Goal: Entertainment & Leisure: Consume media (video, audio)

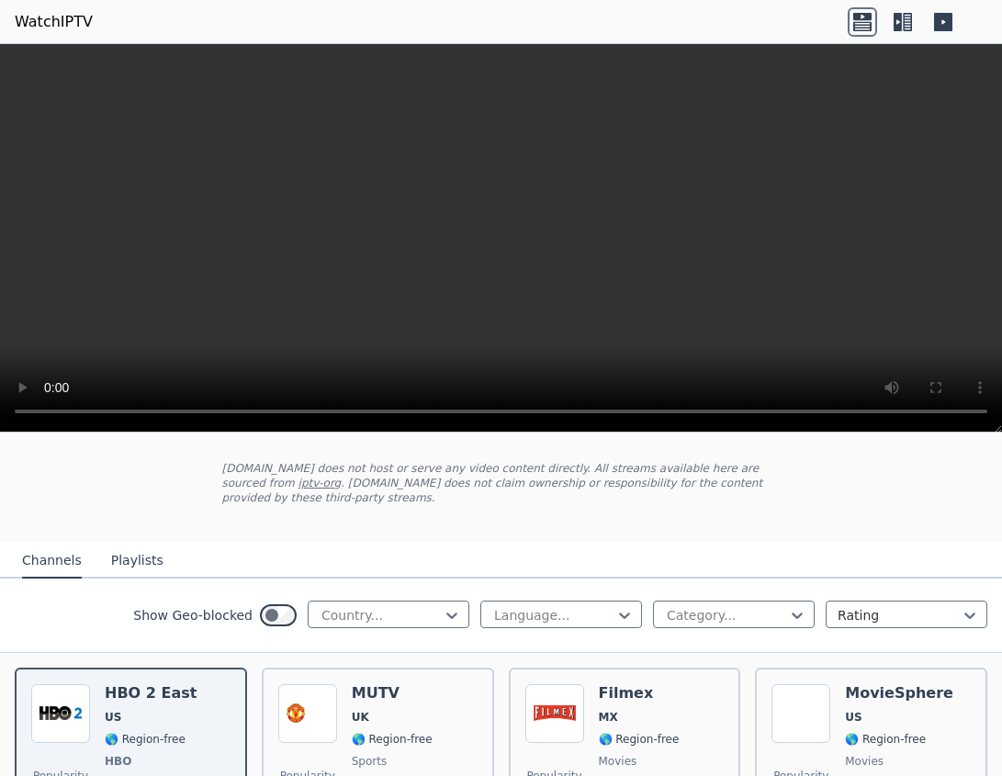
scroll to position [129, 0]
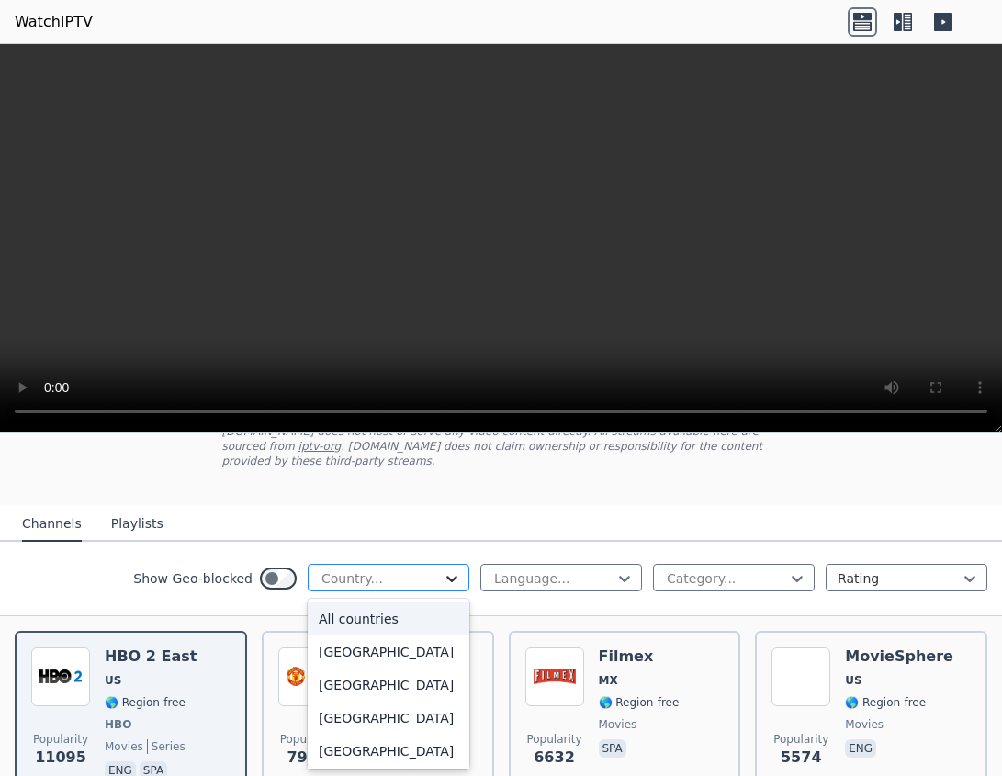
click at [443, 583] on icon at bounding box center [452, 579] width 18 height 18
click at [334, 691] on div "[GEOGRAPHIC_DATA]" at bounding box center [389, 685] width 162 height 33
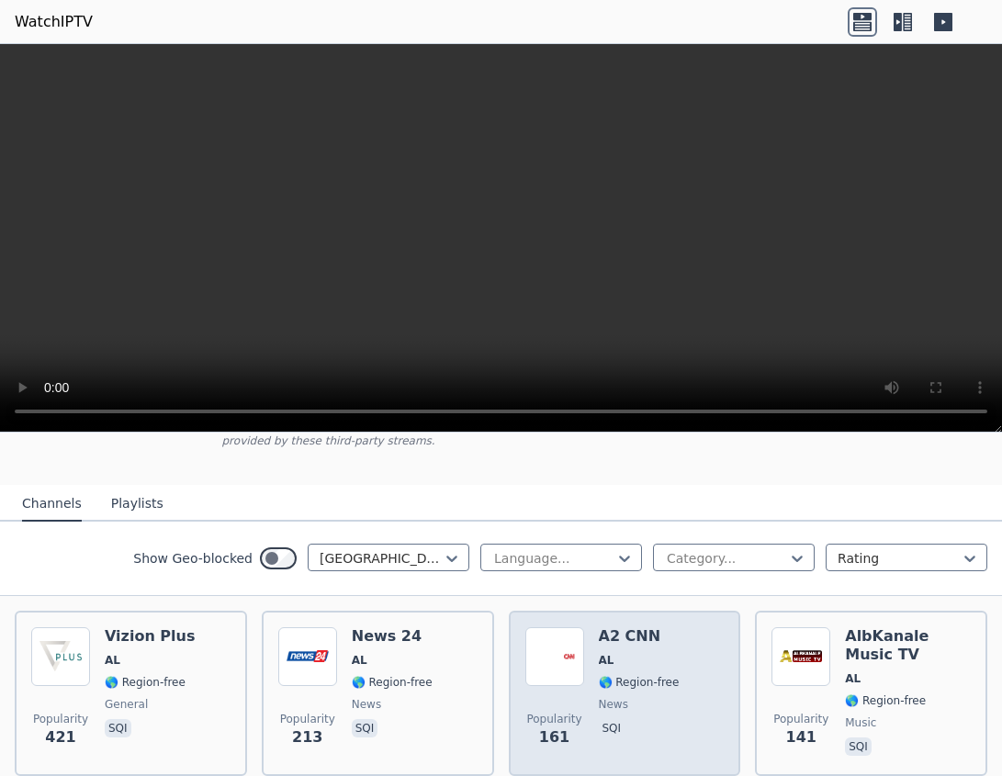
scroll to position [108, 0]
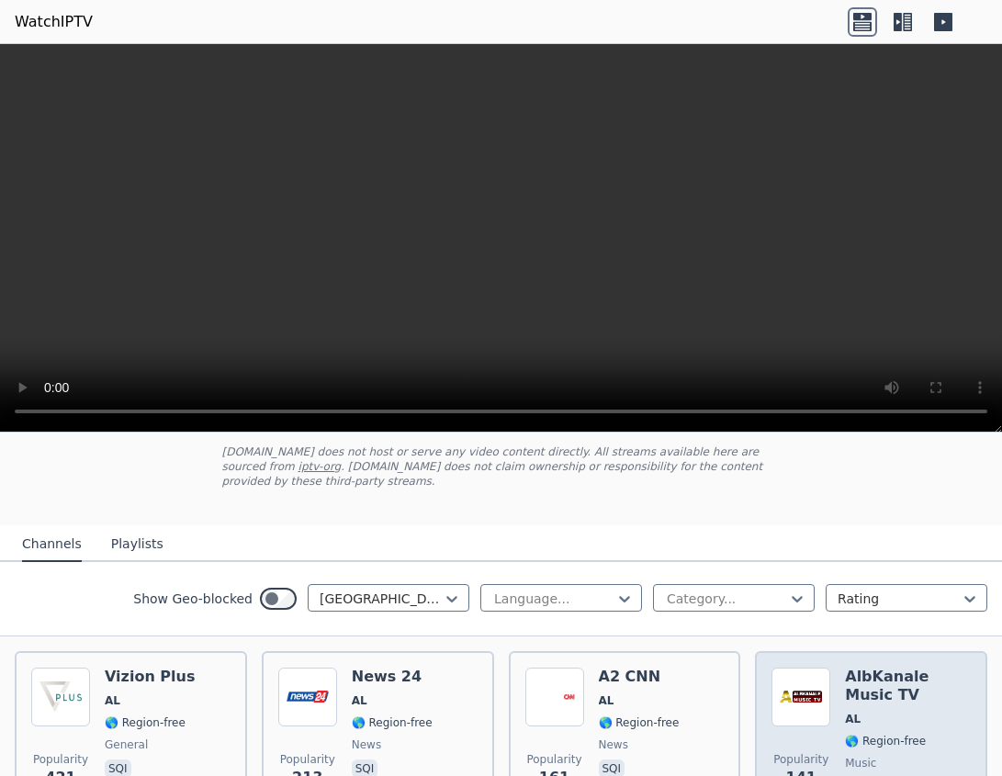
click at [884, 689] on h6 "AlbKanale Music TV" at bounding box center [908, 686] width 126 height 37
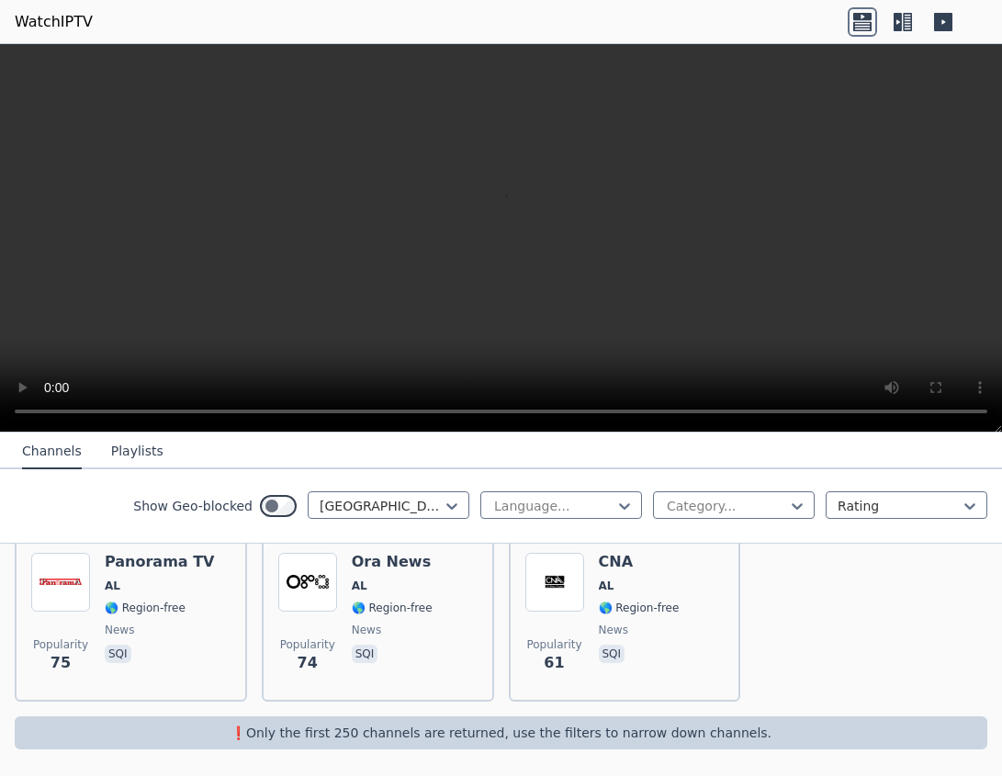
scroll to position [255, 0]
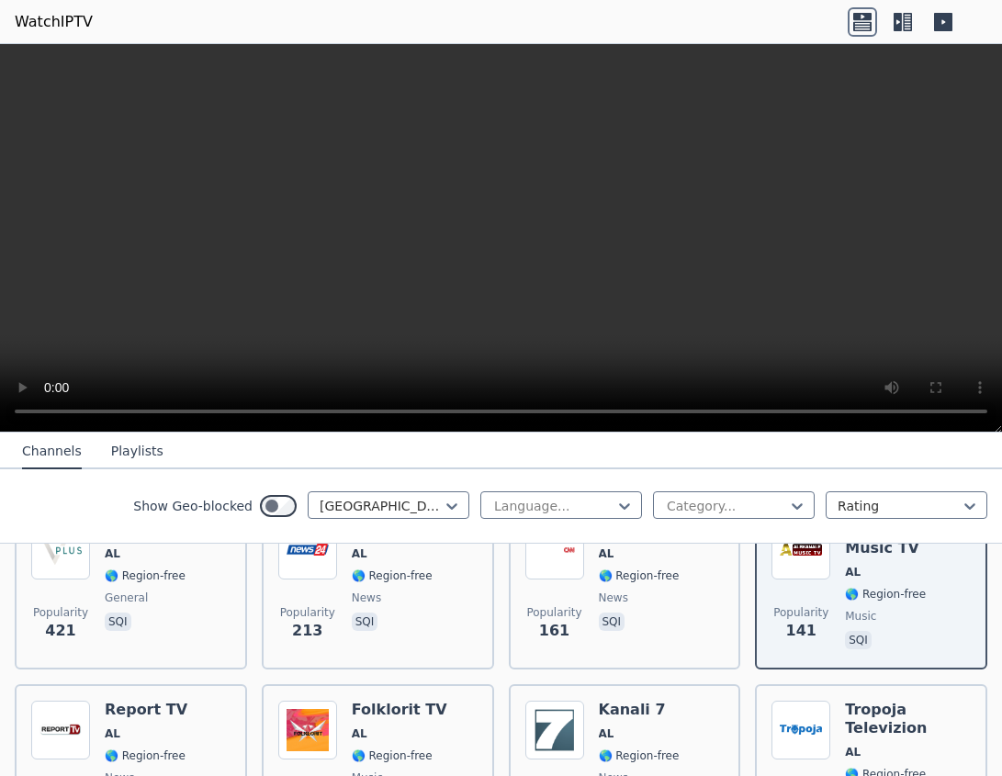
click at [137, 445] on button "Playlists" at bounding box center [137, 452] width 52 height 35
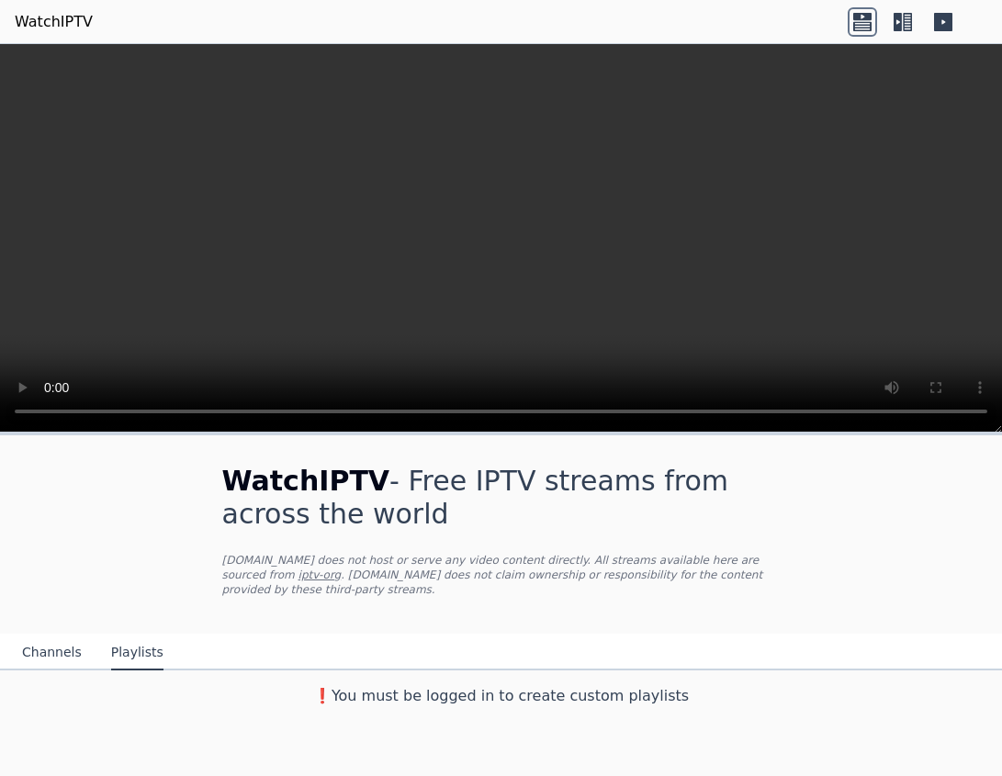
click at [48, 645] on button "Channels" at bounding box center [52, 653] width 60 height 35
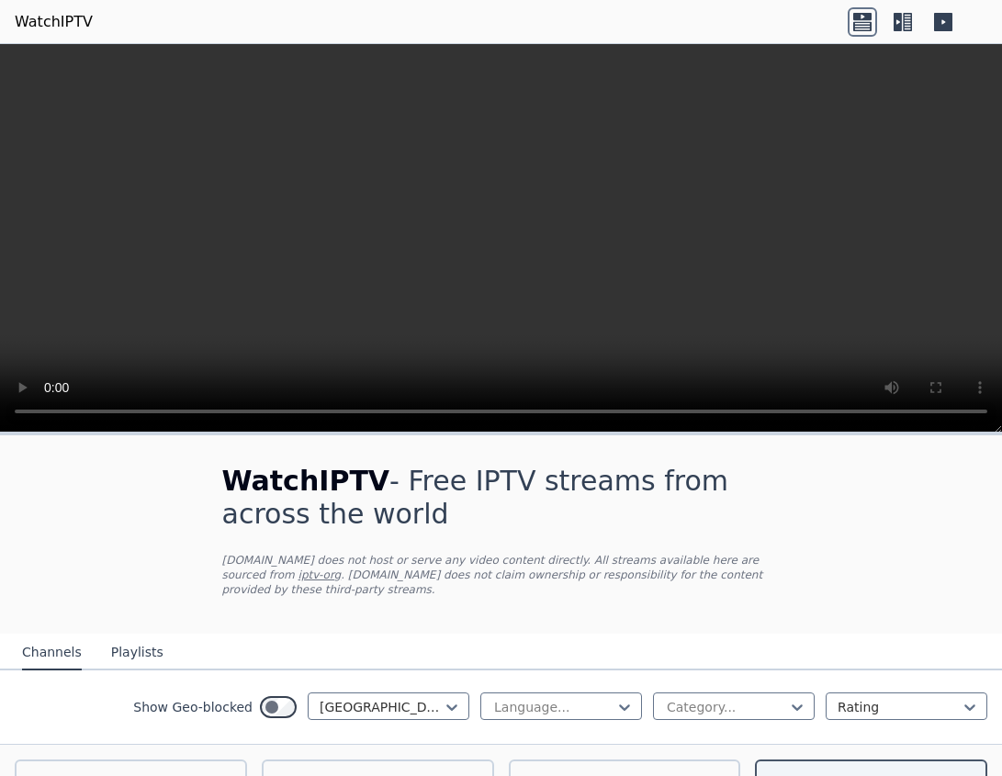
click at [911, 25] on icon at bounding box center [907, 22] width 9 height 18
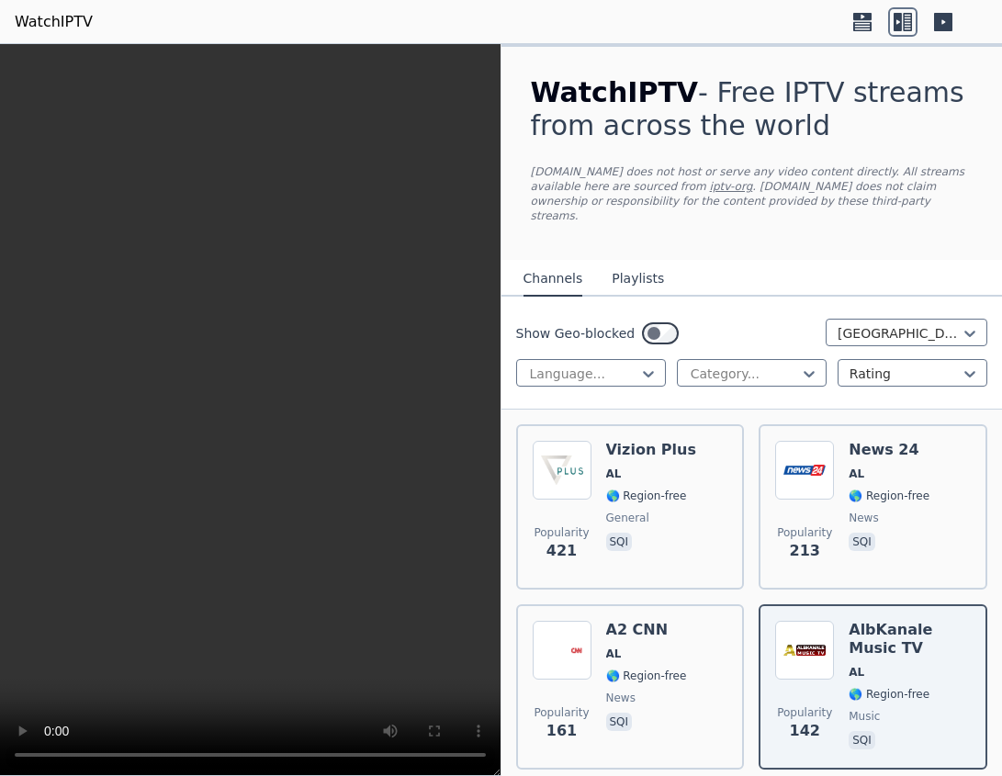
click at [859, 27] on icon at bounding box center [862, 21] width 29 height 29
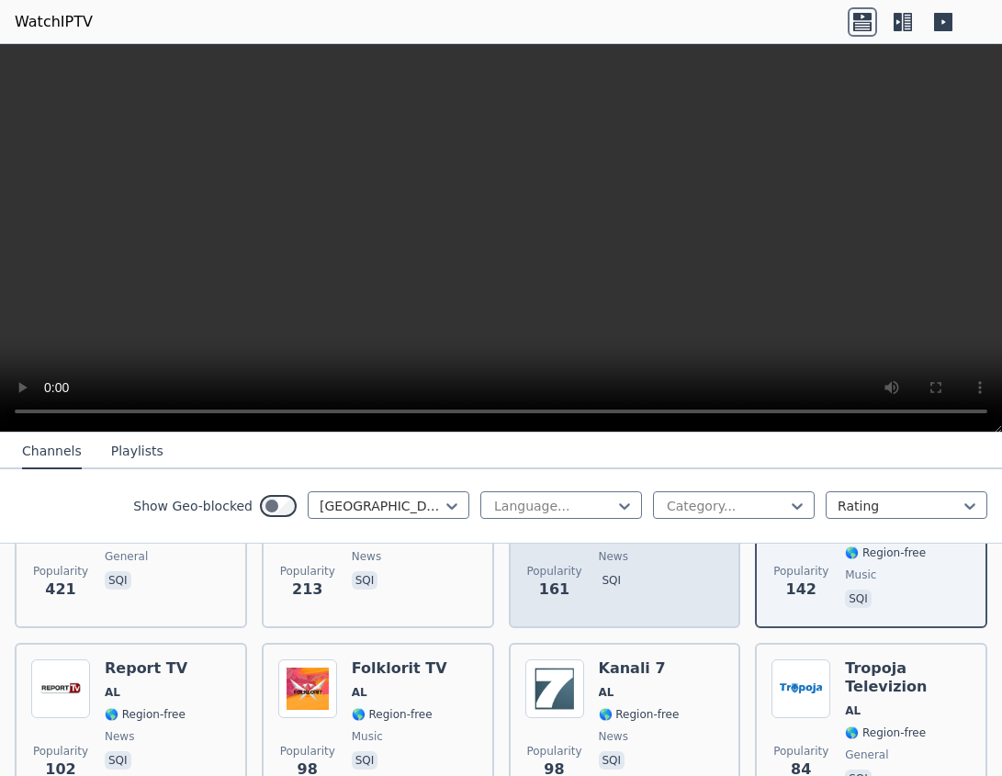
scroll to position [368, 0]
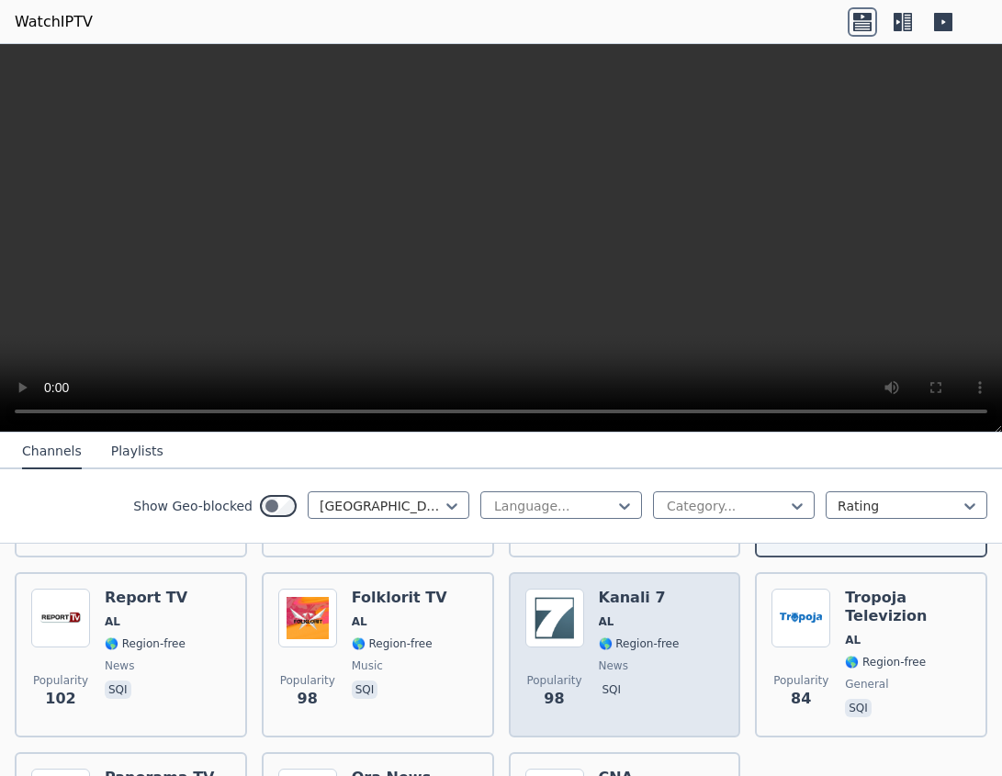
click at [624, 654] on div "Kanali 7 AL 🌎 Region-free news sqi" at bounding box center [639, 655] width 81 height 132
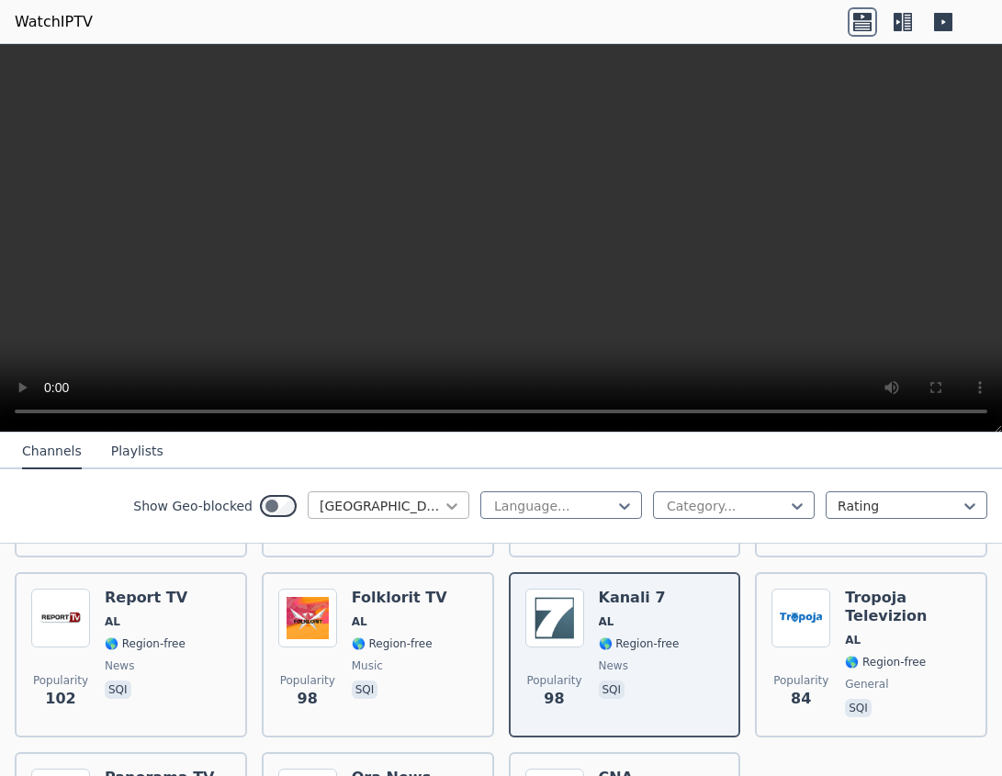
click at [447, 507] on icon at bounding box center [452, 507] width 11 height 6
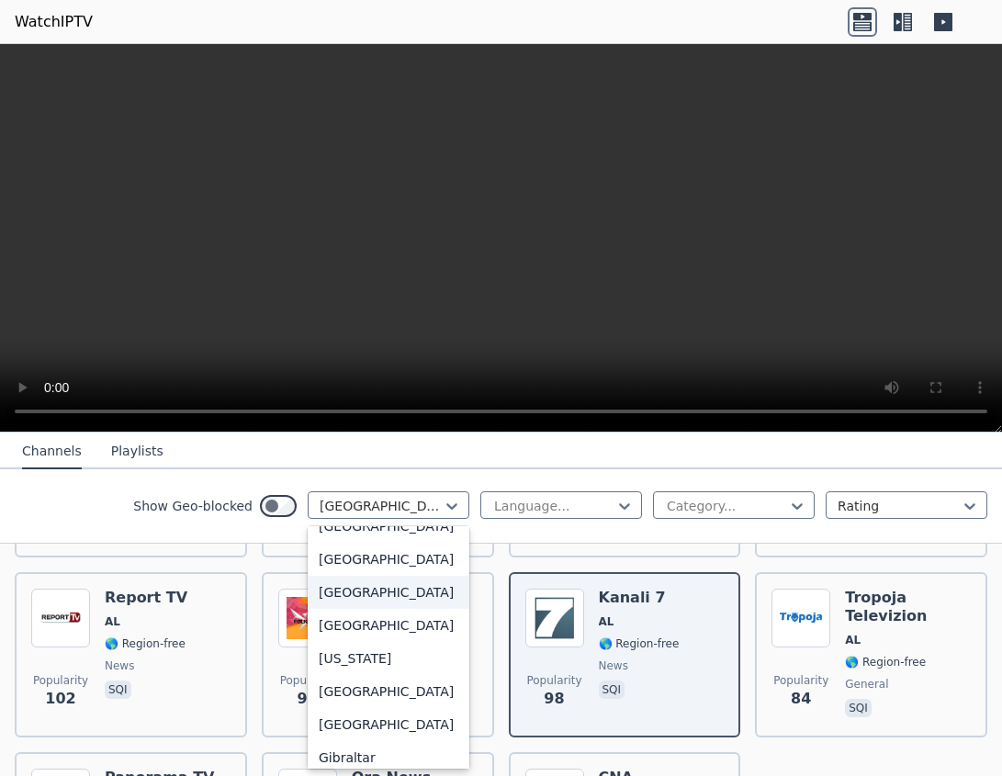
scroll to position [2205, 0]
click at [352, 707] on div "[GEOGRAPHIC_DATA]" at bounding box center [389, 690] width 162 height 33
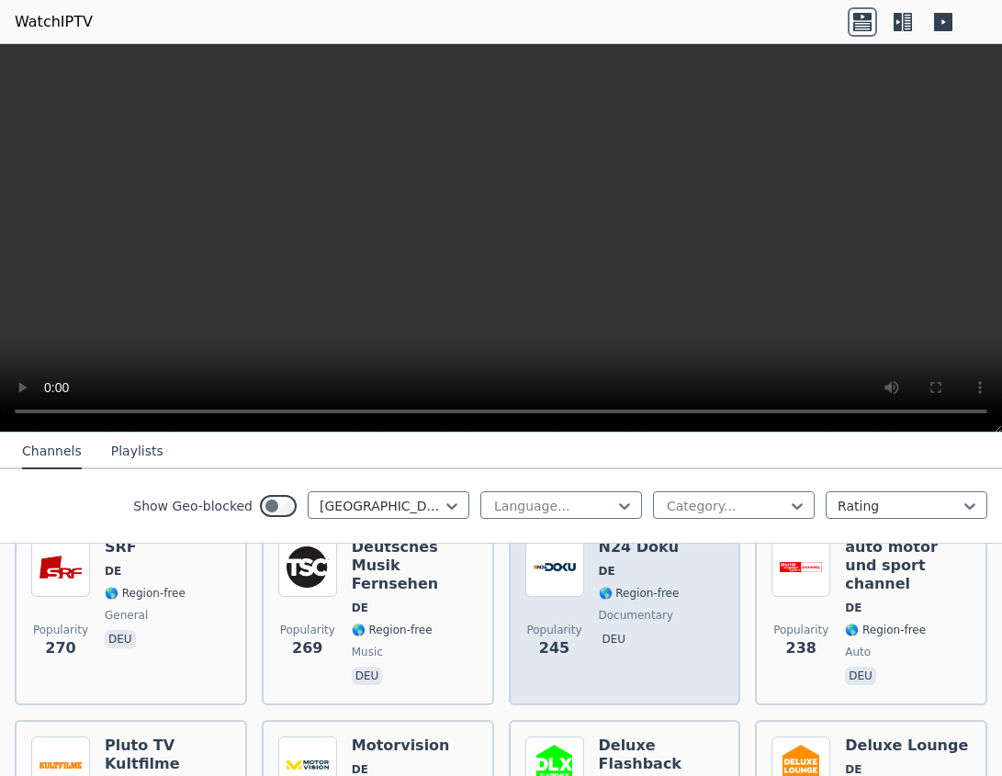
scroll to position [588, 0]
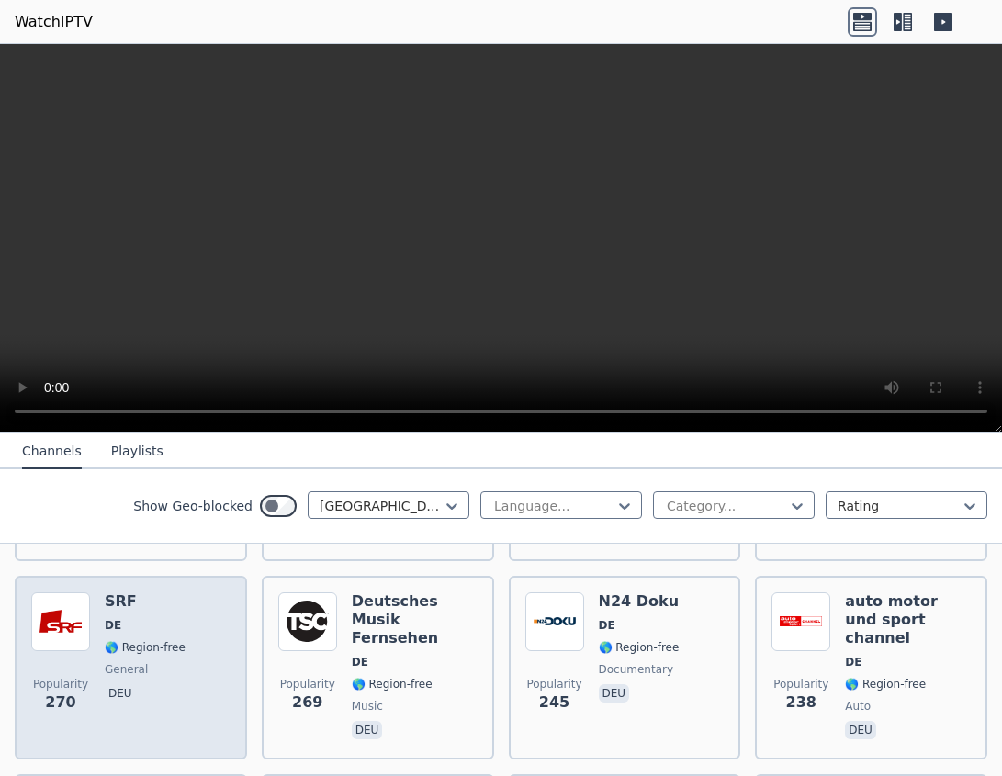
click at [114, 596] on div "SRF DE 🌎 Region-free general deu" at bounding box center [145, 668] width 81 height 151
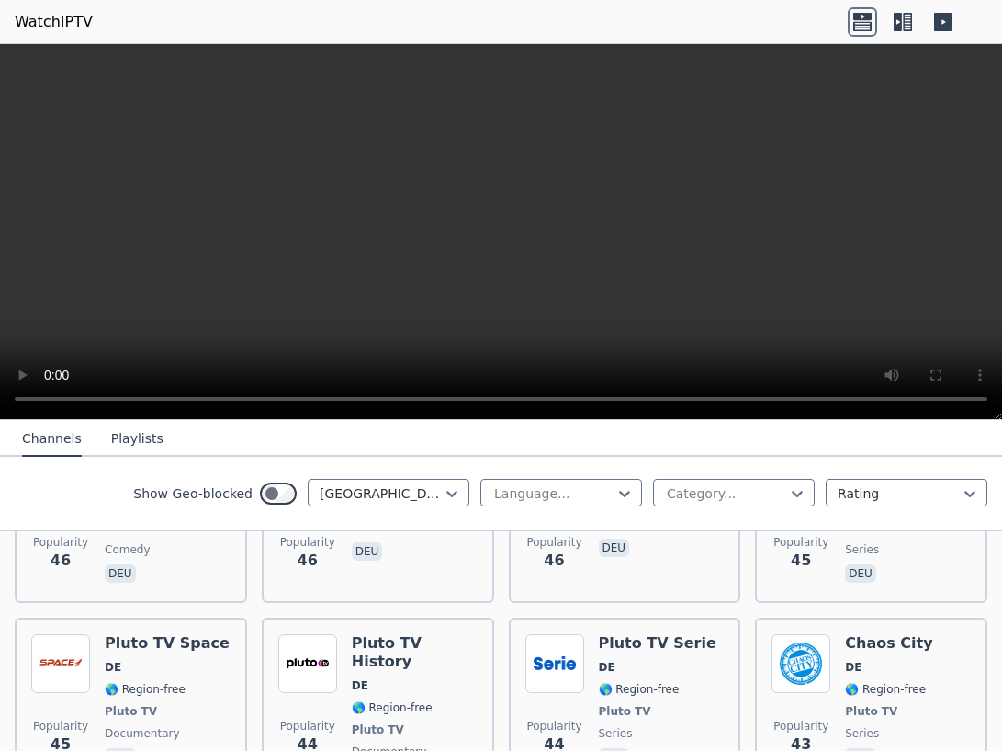
scroll to position [4319, 0]
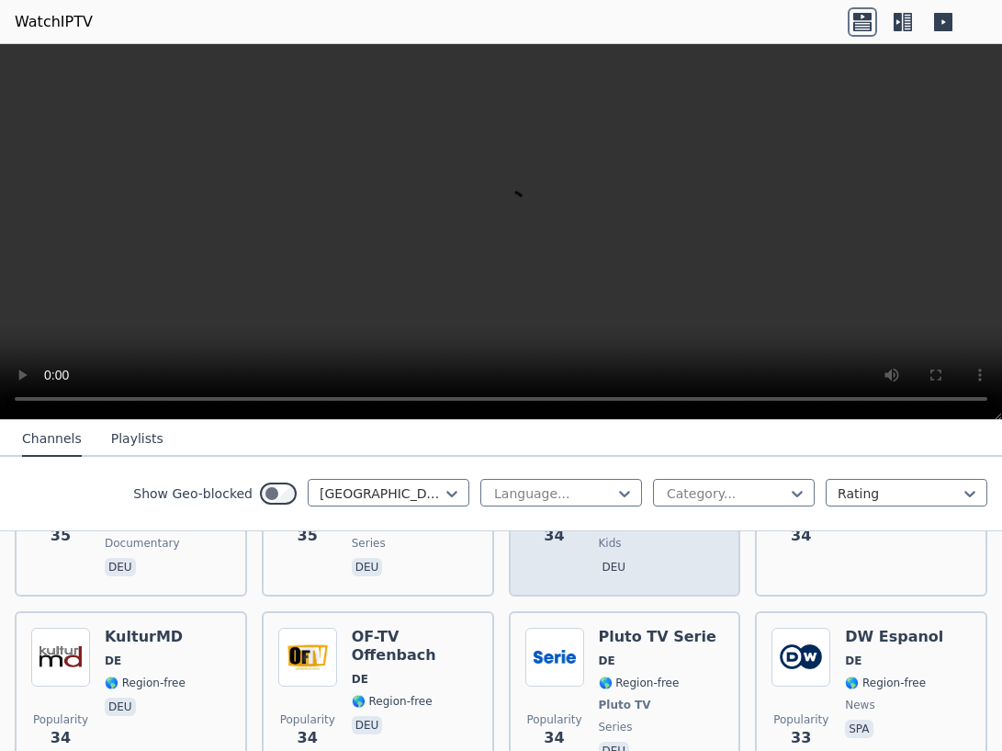
scroll to position [5991, 0]
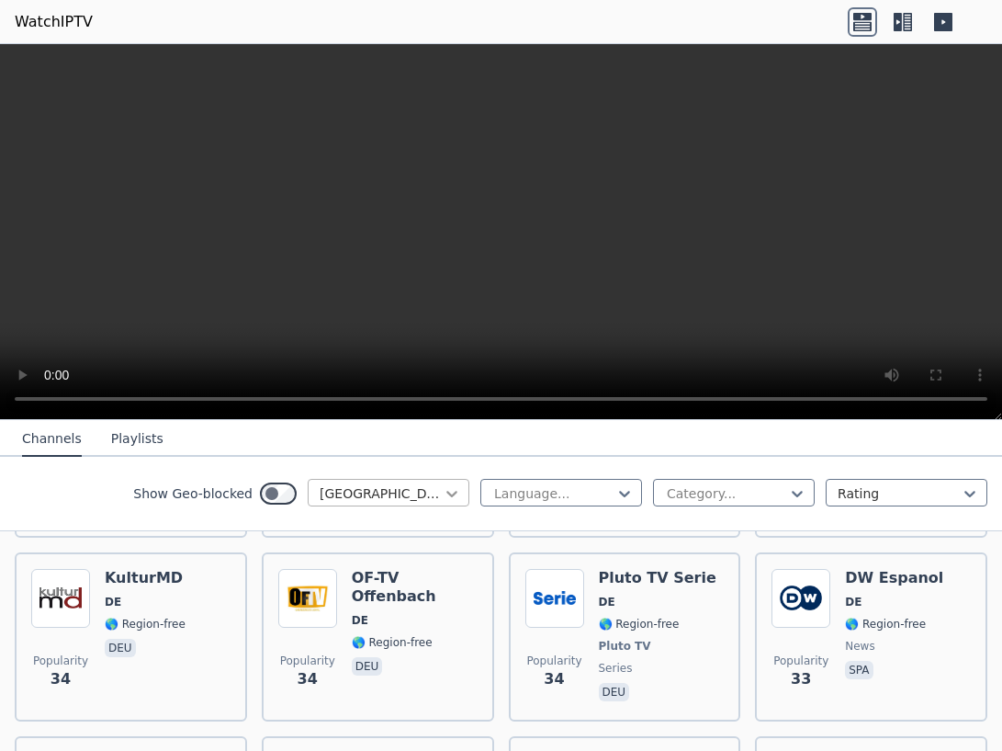
click at [447, 492] on icon at bounding box center [452, 494] width 11 height 6
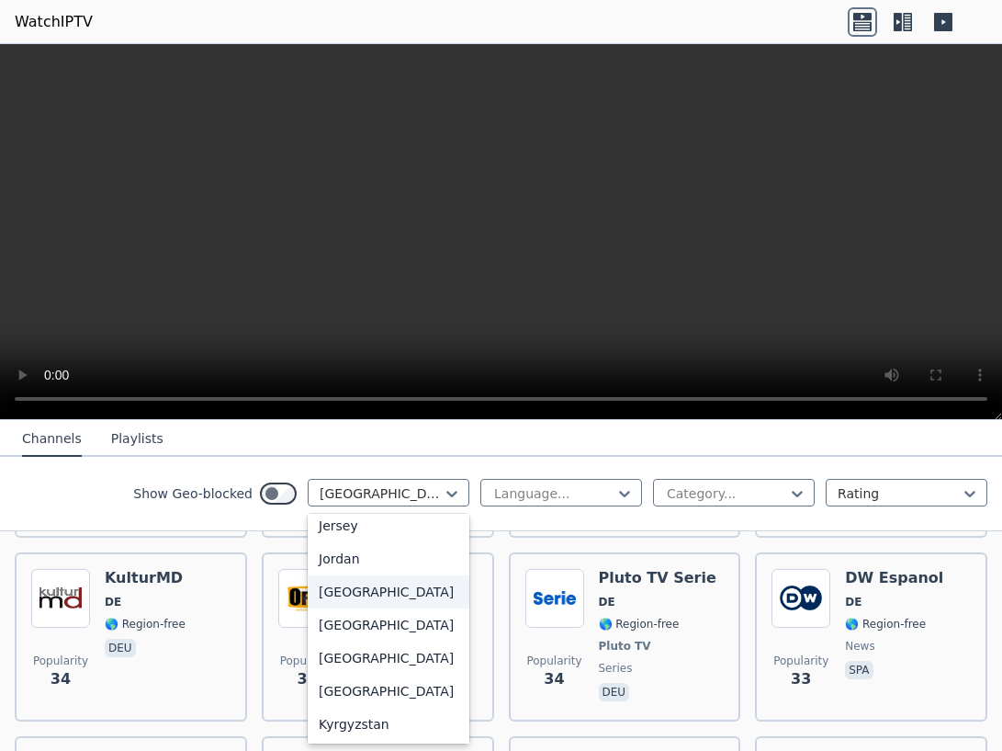
scroll to position [3187, 0]
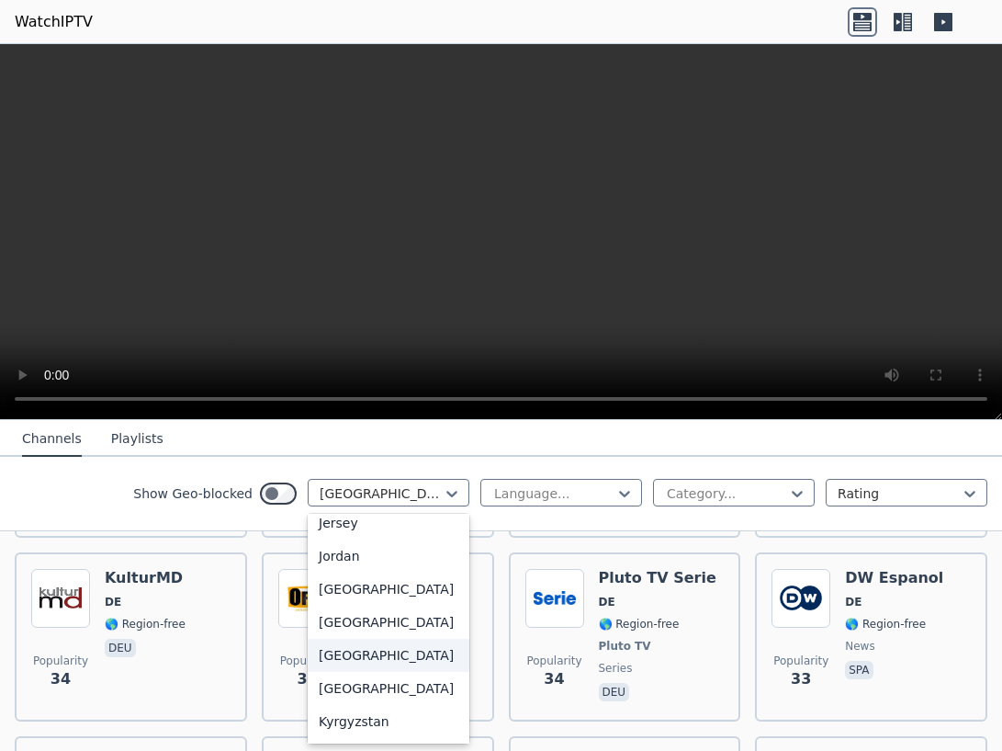
click at [354, 672] on div "[GEOGRAPHIC_DATA]" at bounding box center [389, 655] width 162 height 33
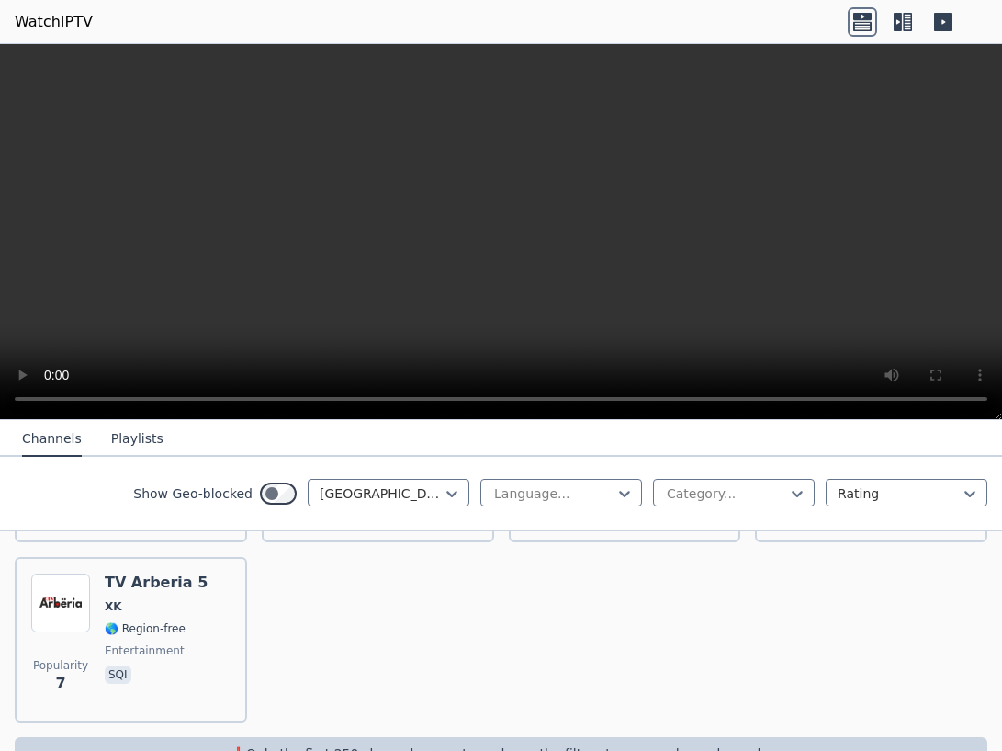
scroll to position [570, 0]
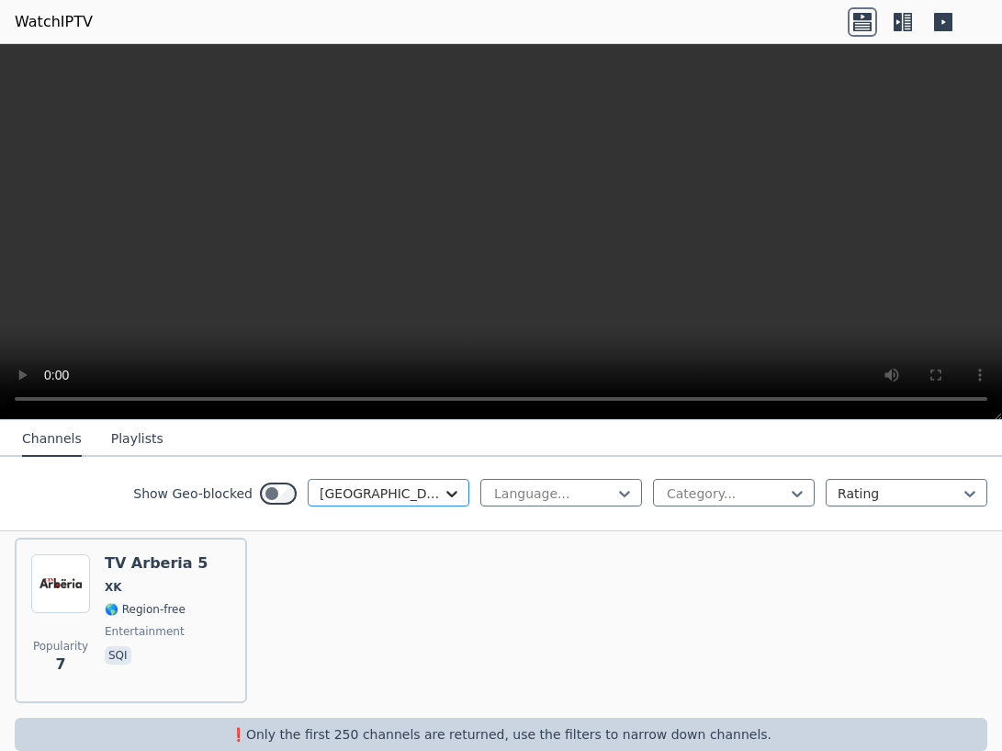
click at [443, 497] on icon at bounding box center [452, 493] width 18 height 18
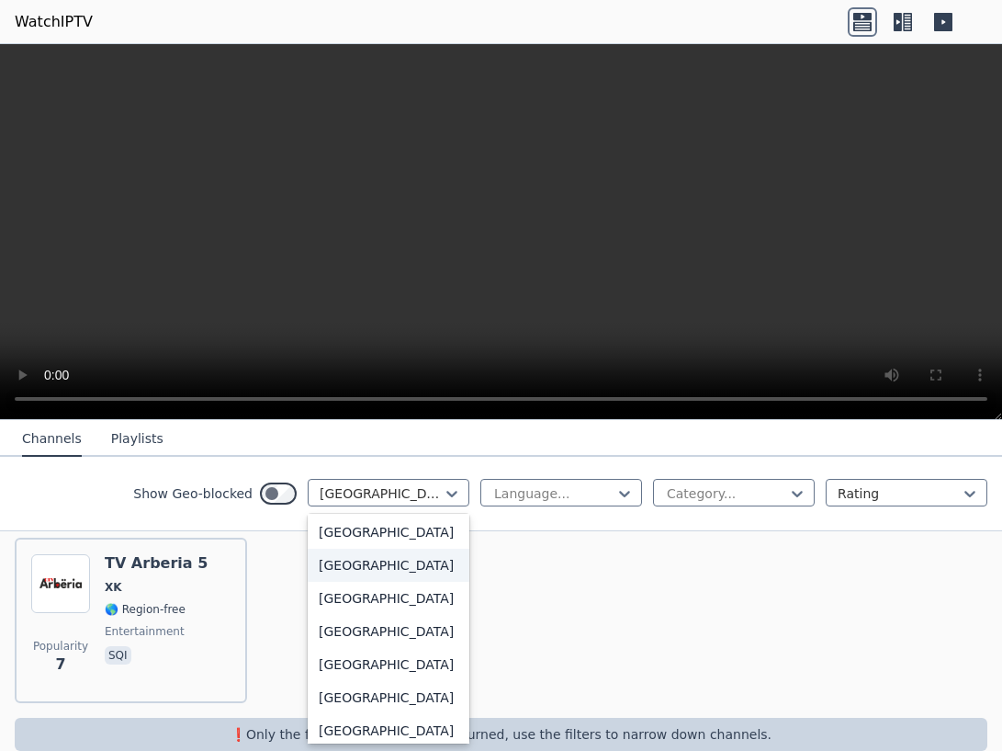
scroll to position [5359, 0]
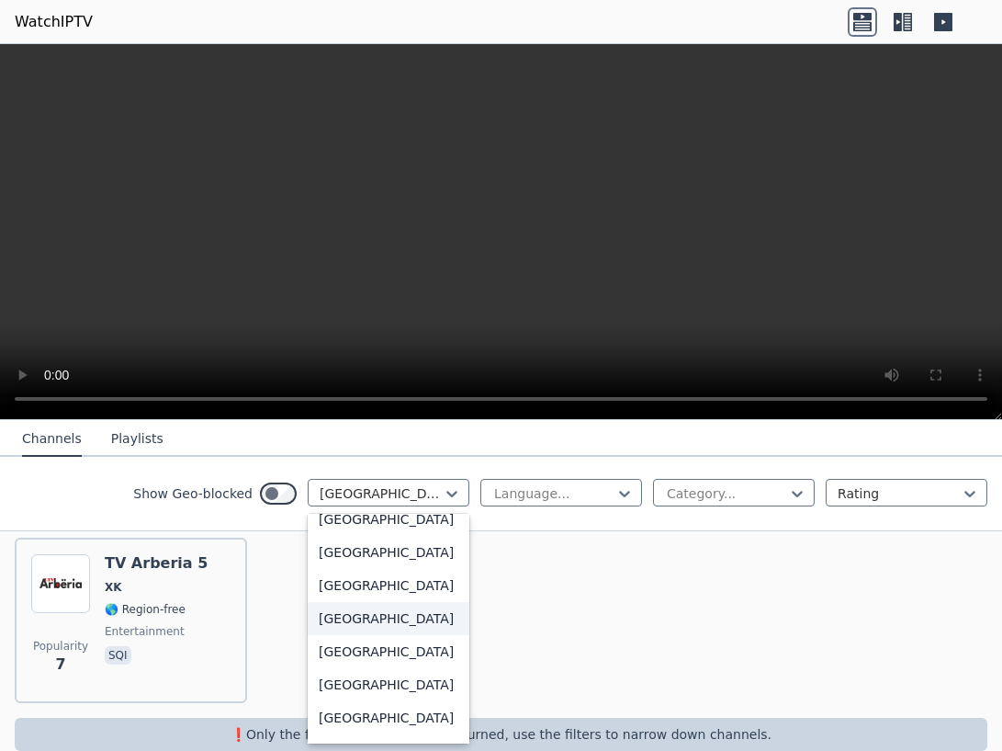
click at [343, 635] on div "[GEOGRAPHIC_DATA]" at bounding box center [389, 618] width 162 height 33
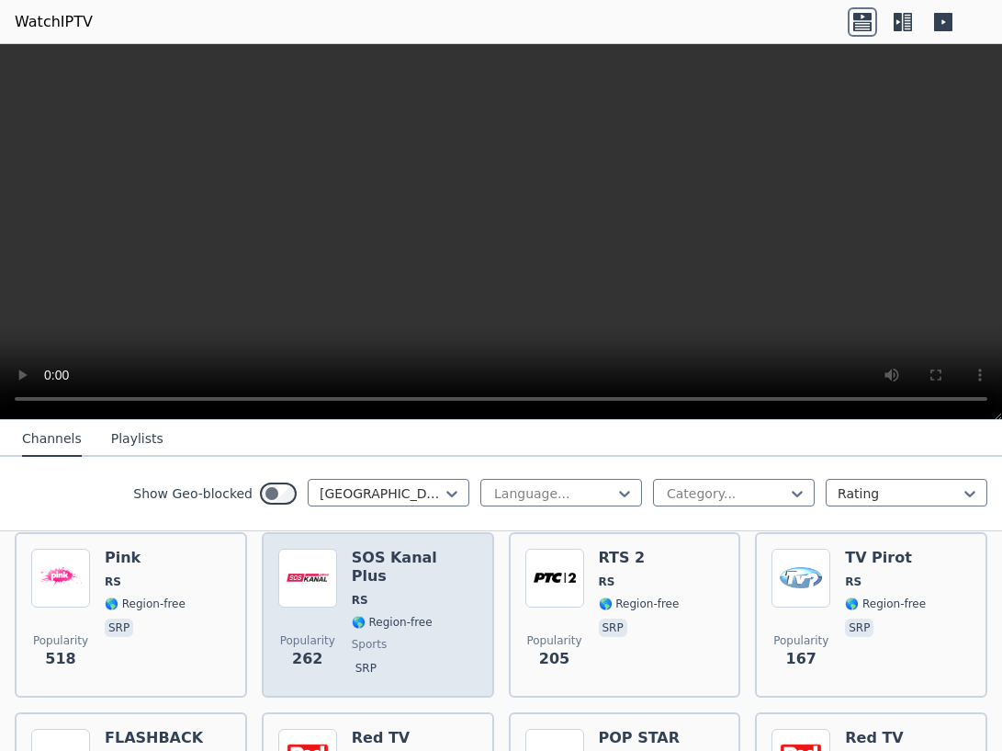
scroll to position [221, 0]
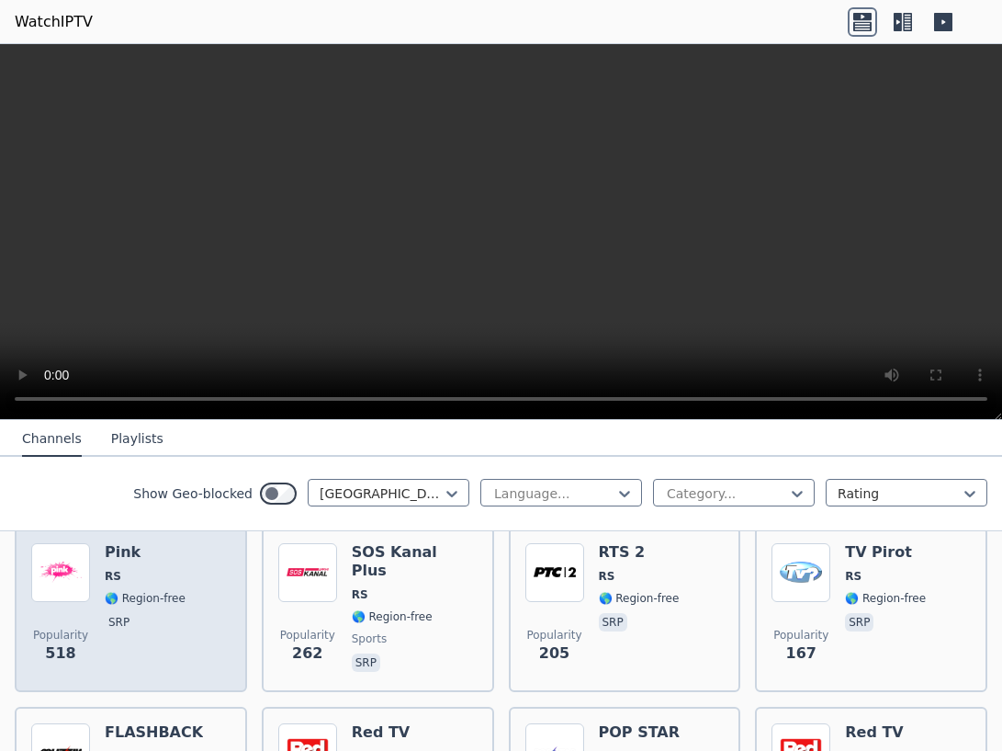
click at [134, 617] on span "srp" at bounding box center [145, 624] width 81 height 22
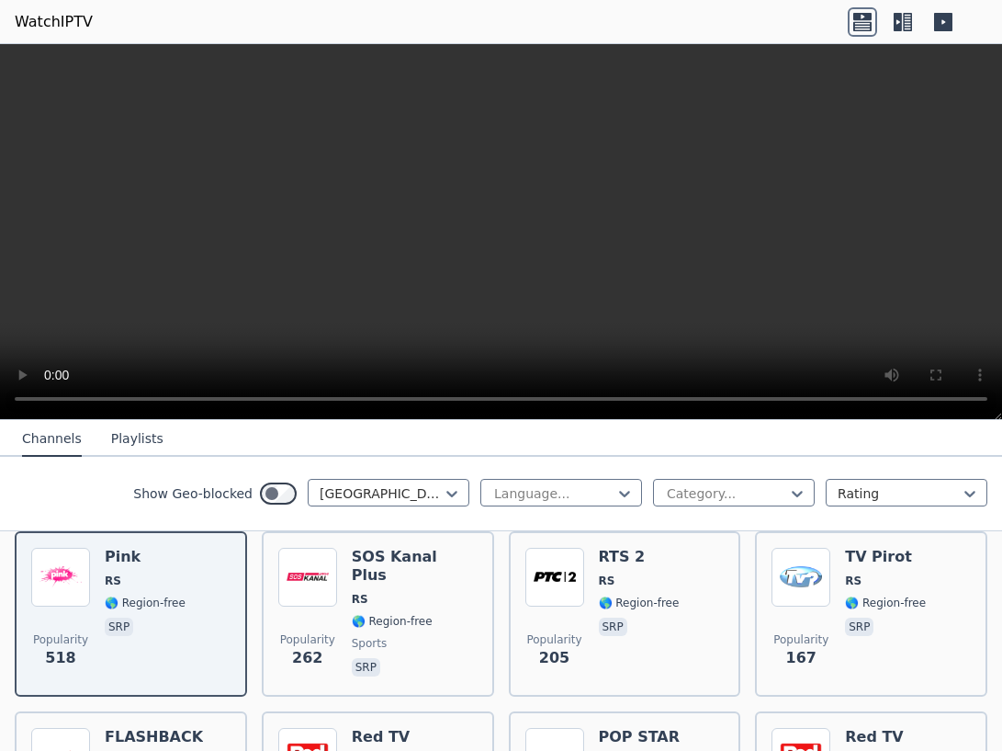
scroll to position [129, 0]
